Goal: Navigation & Orientation: Find specific page/section

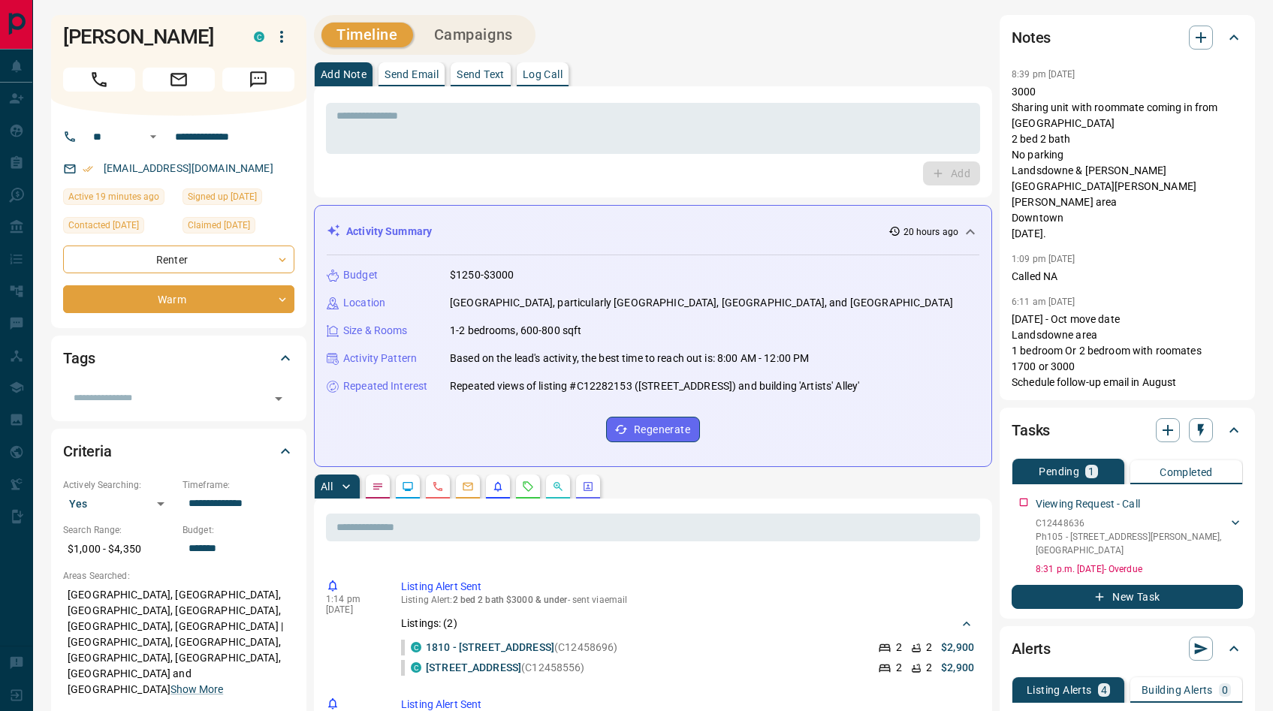
scroll to position [1178, 0]
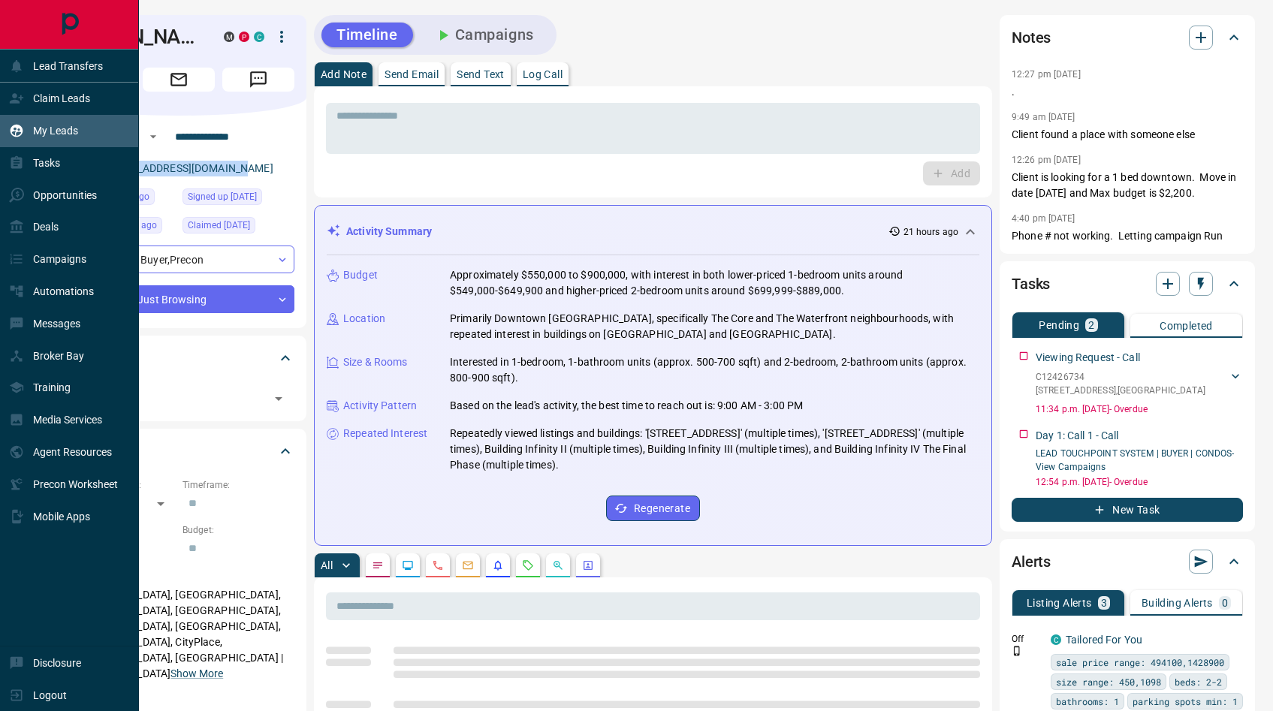
click at [59, 119] on div "My Leads" at bounding box center [43, 131] width 69 height 25
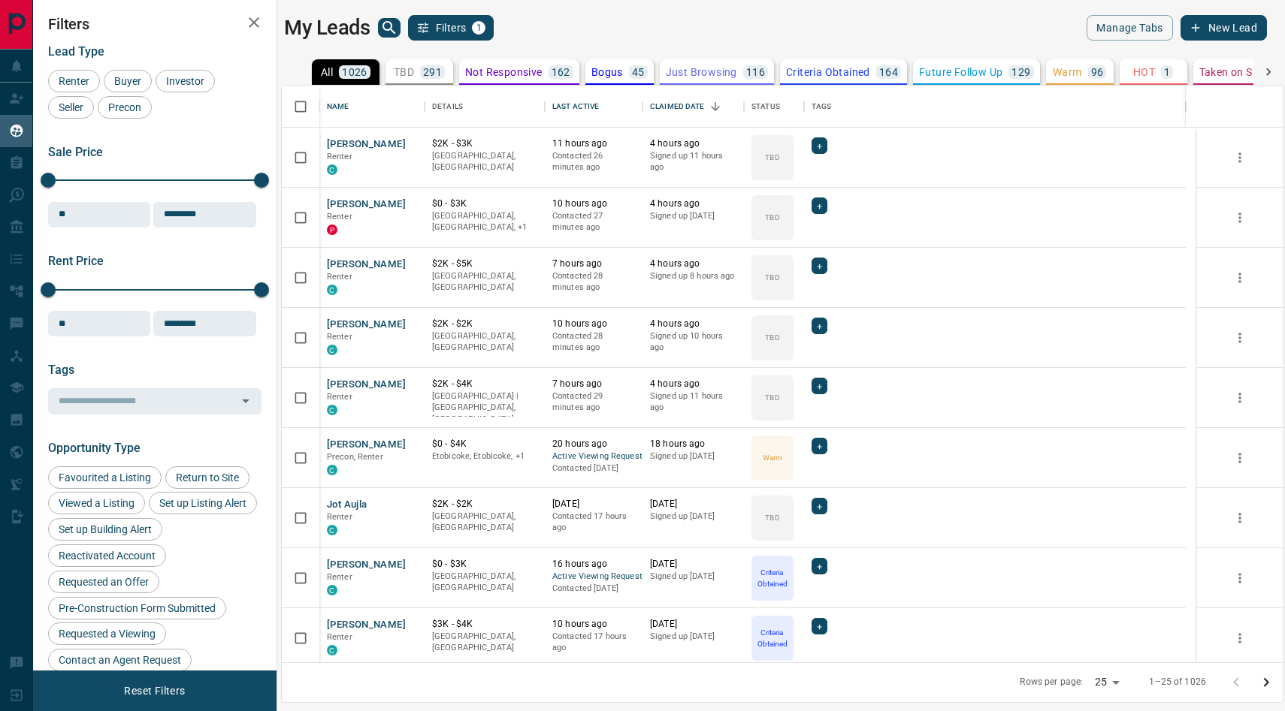
scroll to position [566, 989]
click at [388, 21] on icon "search button" at bounding box center [388, 27] width 13 height 13
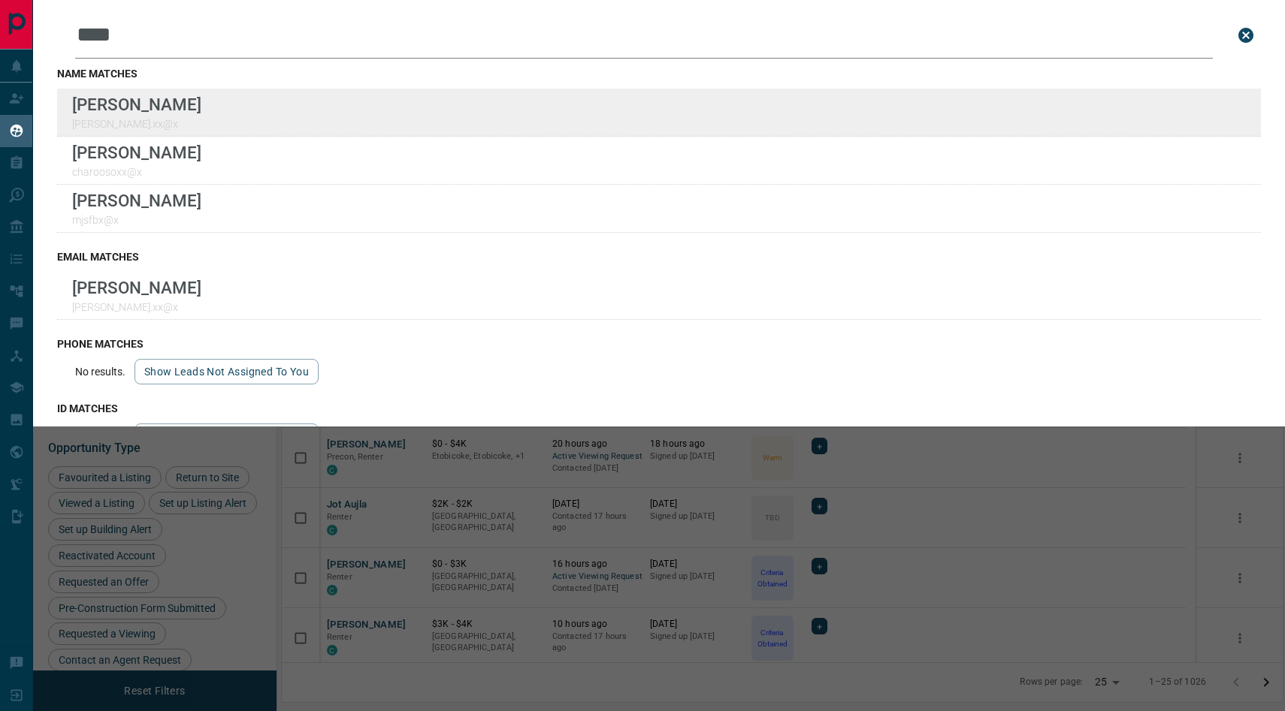
click at [0, 0] on div "Lead Transfers Claim Leads My Leads Tasks Opportunities Deals Campaigns Automat…" at bounding box center [642, 346] width 1285 height 693
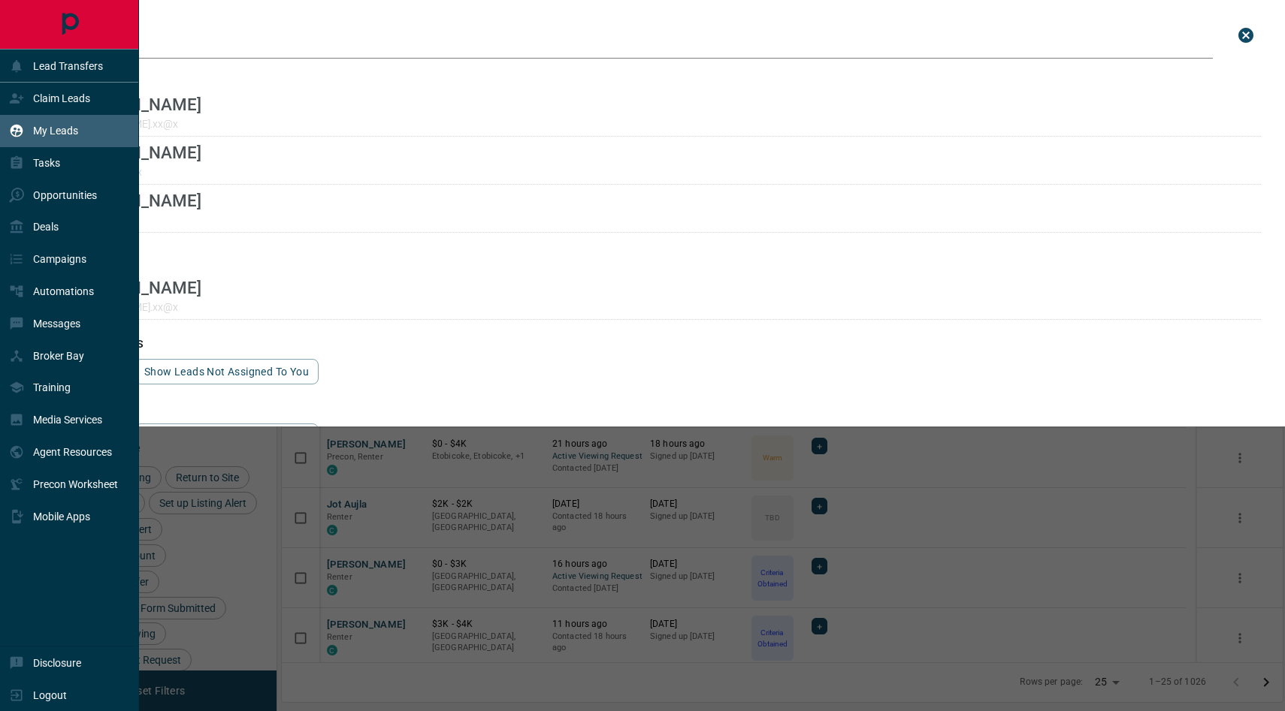
drag, startPoint x: 37, startPoint y: 29, endPoint x: 0, endPoint y: 29, distance: 36.8
click at [0, 29] on div "Lead Transfers Claim Leads My Leads Tasks Opportunities Deals Campaigns Automat…" at bounding box center [642, 346] width 1285 height 693
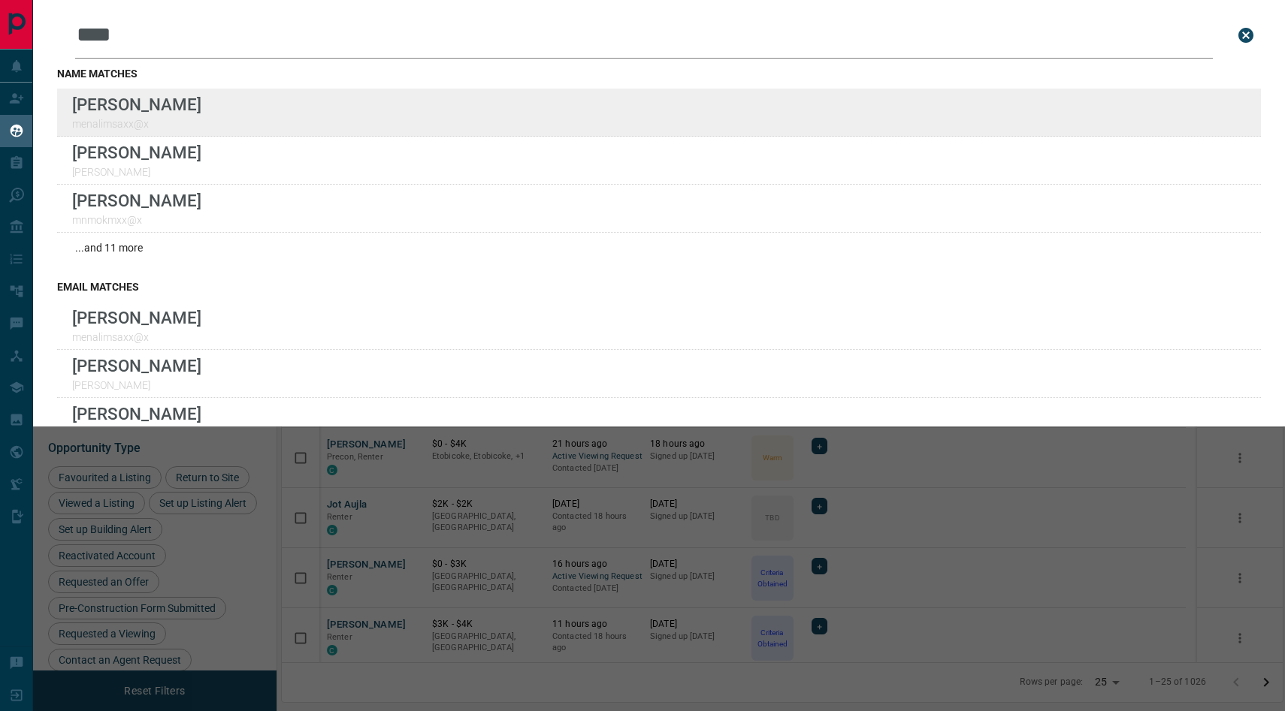
type input "****"
click at [0, 0] on div "Lead Transfers Claim Leads My Leads Tasks Opportunities Deals Campaigns Automat…" at bounding box center [642, 346] width 1285 height 693
